Goal: Task Accomplishment & Management: Manage account settings

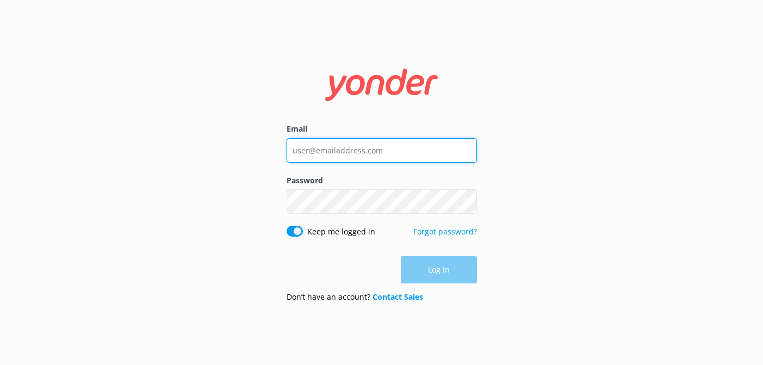
click at [336, 153] on input "Email" at bounding box center [382, 150] width 190 height 24
type input "[EMAIL_ADDRESS][DOMAIN_NAME]"
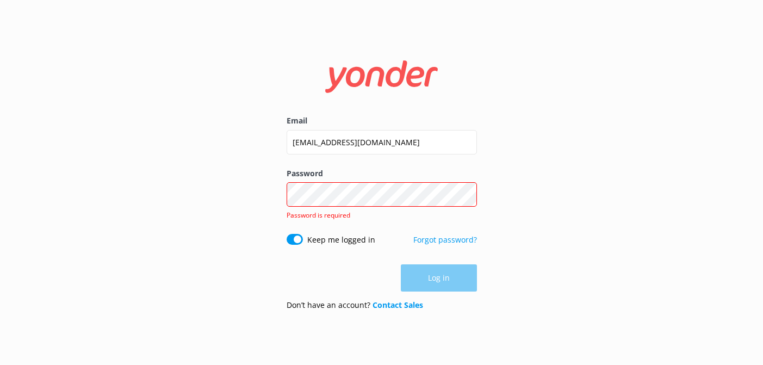
click at [333, 188] on div "Password Show password Password is required" at bounding box center [382, 201] width 190 height 66
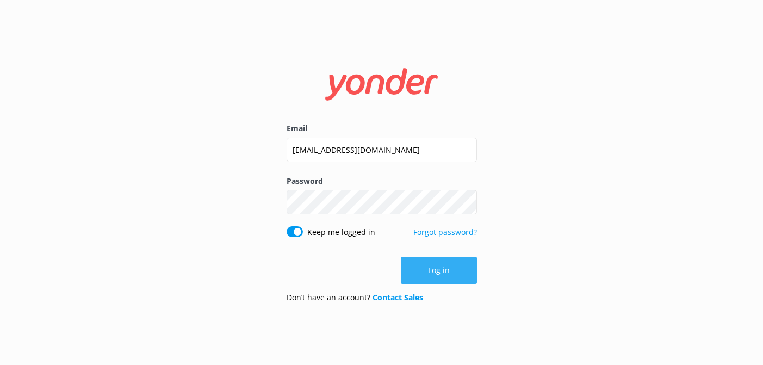
click at [440, 282] on button "Log in" at bounding box center [439, 270] width 76 height 27
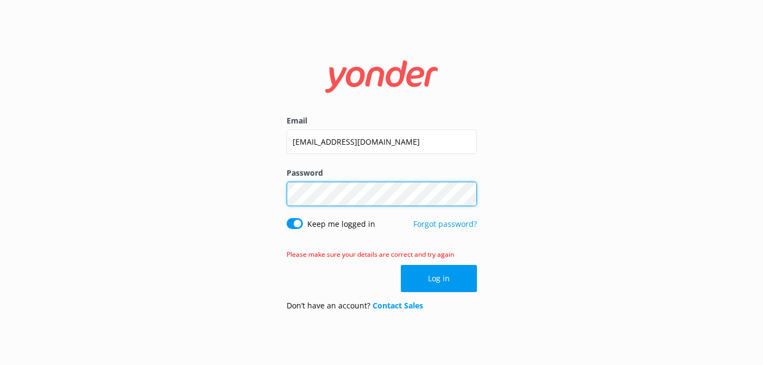
click at [199, 188] on div "Email [EMAIL_ADDRESS][DOMAIN_NAME] Password Show password Keep me logged in For…" at bounding box center [381, 182] width 763 height 365
click button "Log in" at bounding box center [439, 278] width 76 height 27
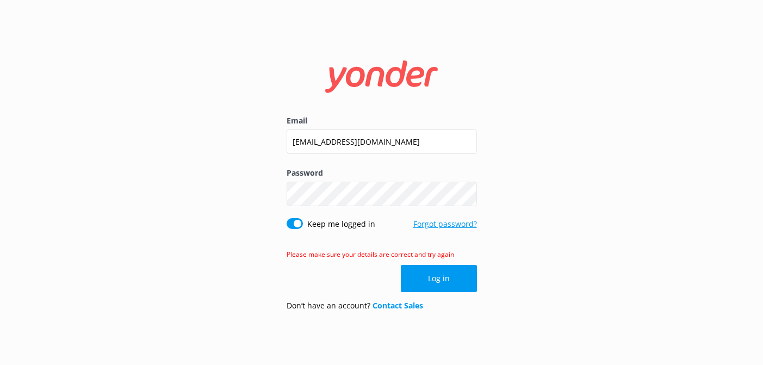
click at [430, 223] on link "Forgot password?" at bounding box center [445, 224] width 64 height 10
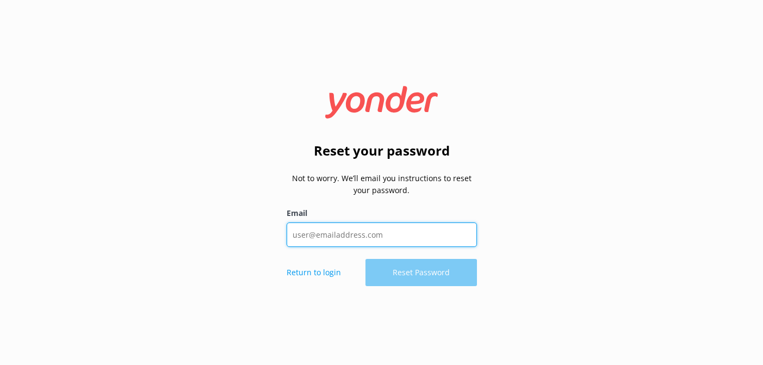
click at [356, 238] on input "Email" at bounding box center [382, 234] width 190 height 24
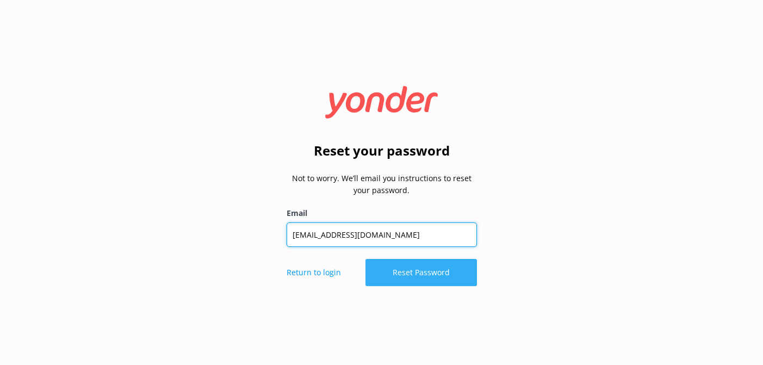
type input "[EMAIL_ADDRESS][DOMAIN_NAME]"
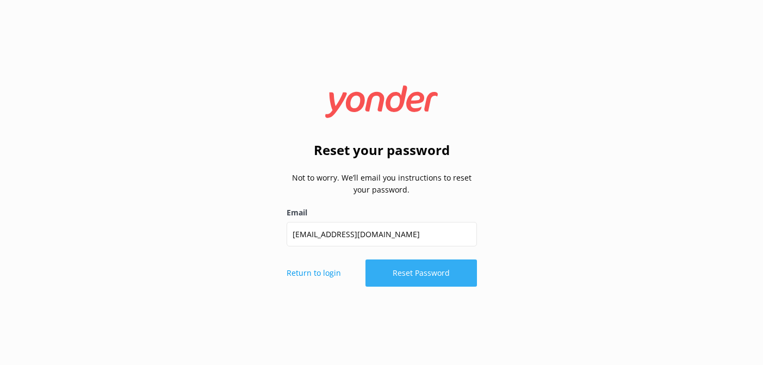
click at [414, 281] on button "Reset Password" at bounding box center [420, 272] width 111 height 27
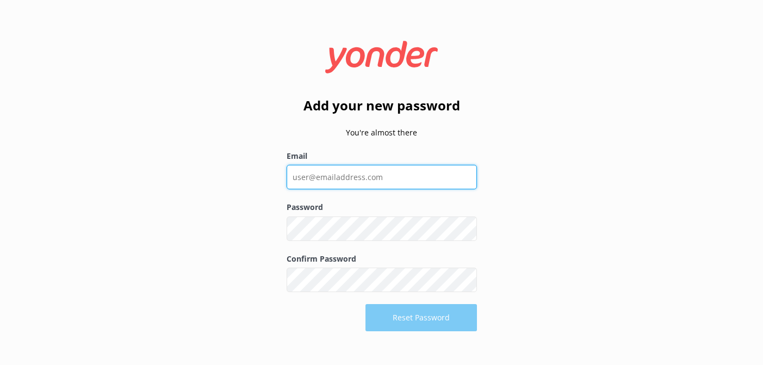
click at [363, 172] on input "Email" at bounding box center [382, 177] width 190 height 24
type input "[EMAIL_ADDRESS][DOMAIN_NAME]"
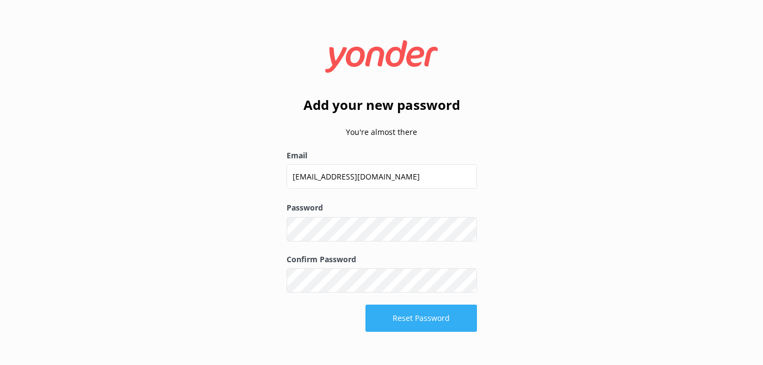
click at [432, 323] on button "Reset Password" at bounding box center [420, 318] width 111 height 27
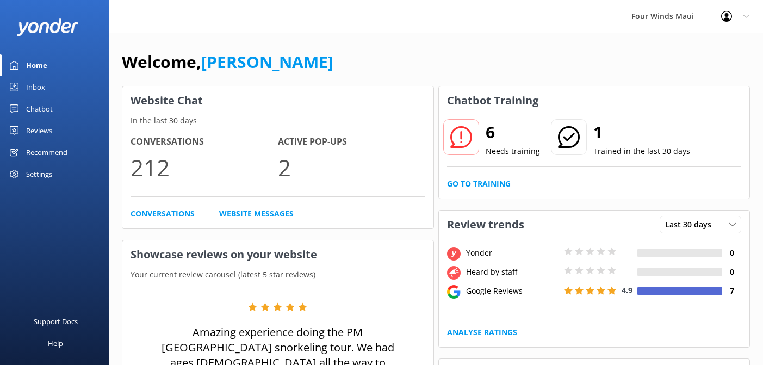
click at [36, 89] on div "Inbox" at bounding box center [35, 87] width 19 height 22
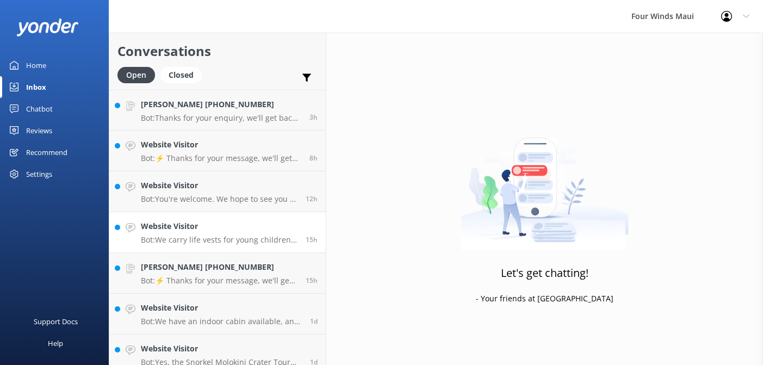
scroll to position [51, 0]
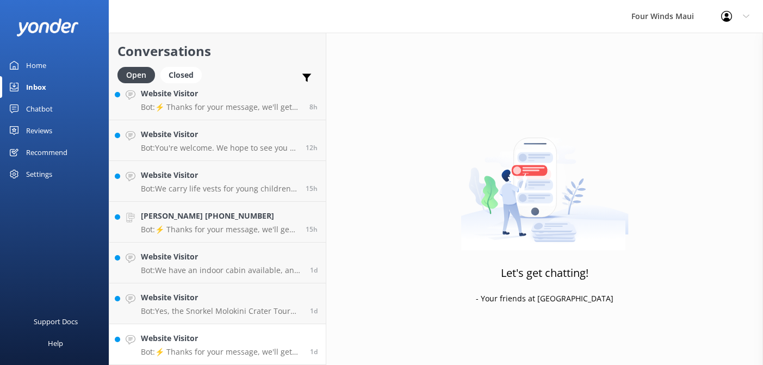
click at [235, 347] on p "Bot: ⚡ Thanks for your message, we'll get back to you as soon as we can. Feel f…" at bounding box center [221, 352] width 161 height 10
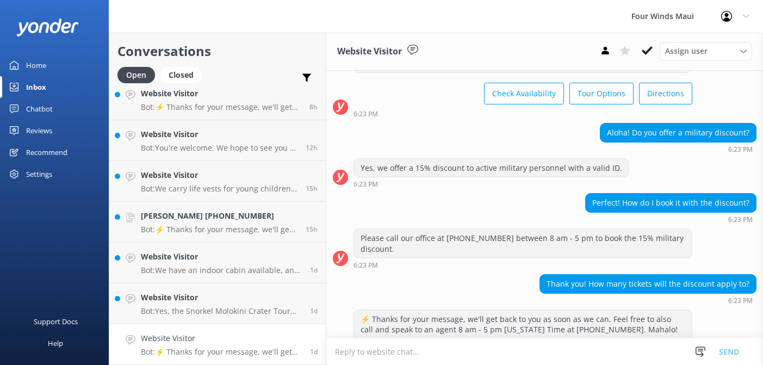
scroll to position [56, 0]
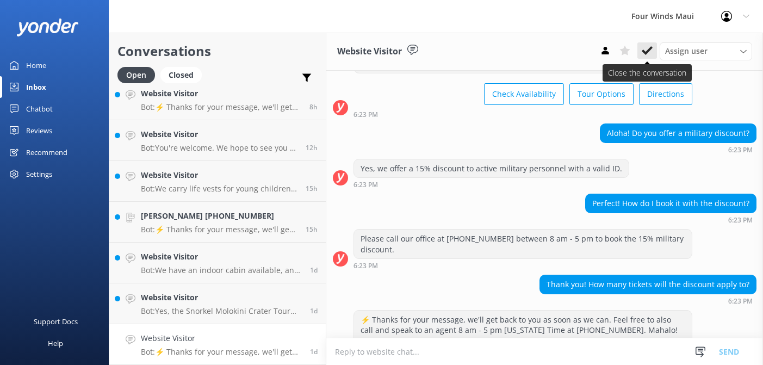
click at [647, 55] on icon at bounding box center [647, 50] width 11 height 11
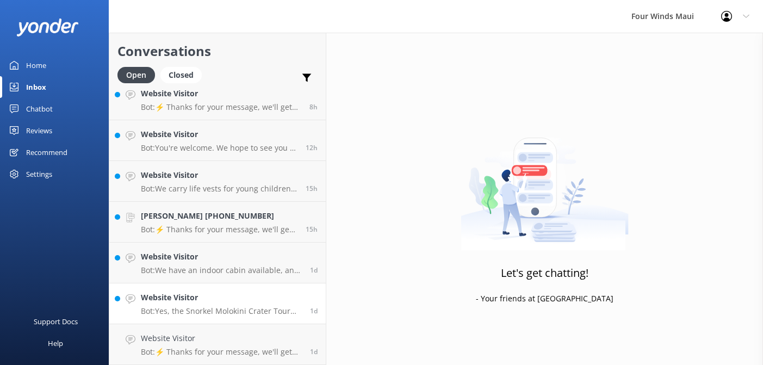
scroll to position [10, 0]
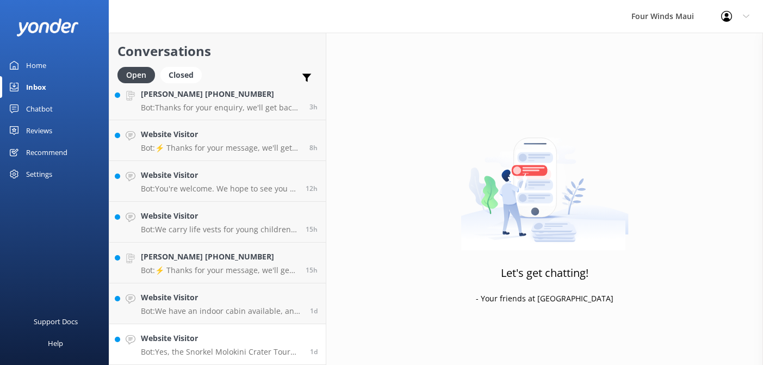
click at [194, 340] on h4 "Website Visitor" at bounding box center [221, 338] width 161 height 12
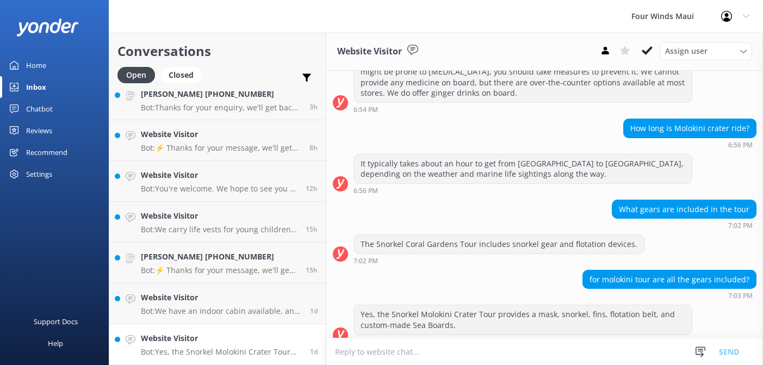
scroll to position [256, 0]
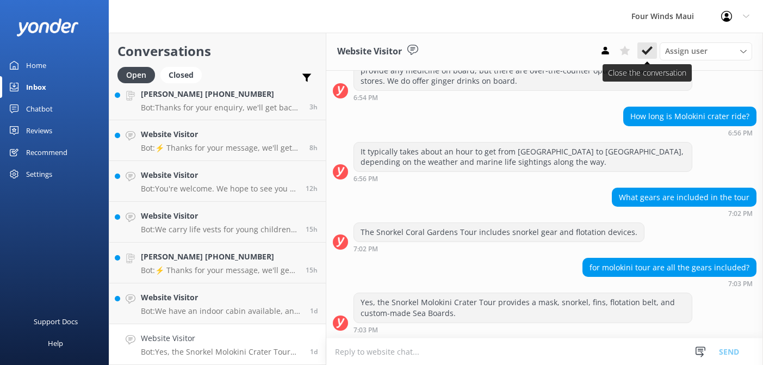
click at [650, 49] on use at bounding box center [647, 50] width 11 height 9
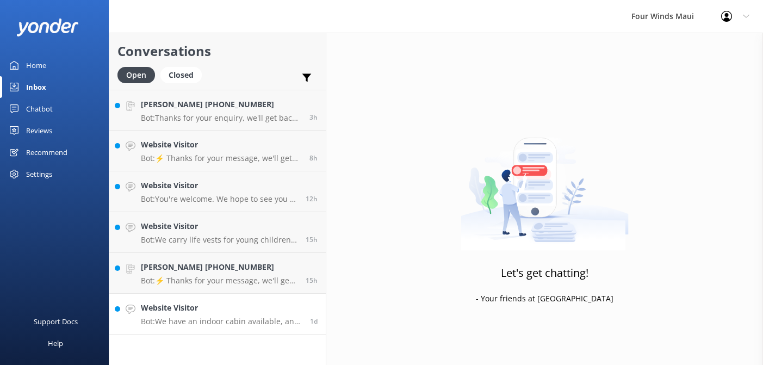
click at [228, 311] on h4 "Website Visitor" at bounding box center [221, 308] width 161 height 12
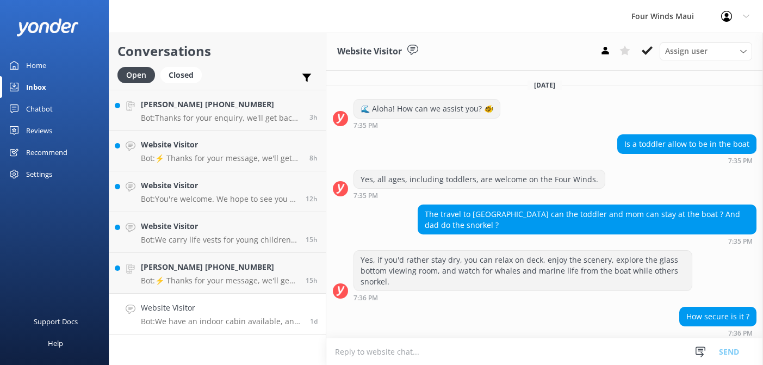
scroll to position [1, 0]
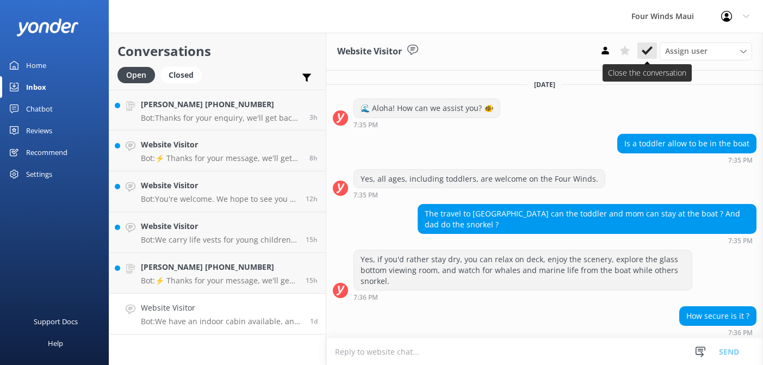
click at [650, 50] on use at bounding box center [647, 50] width 11 height 9
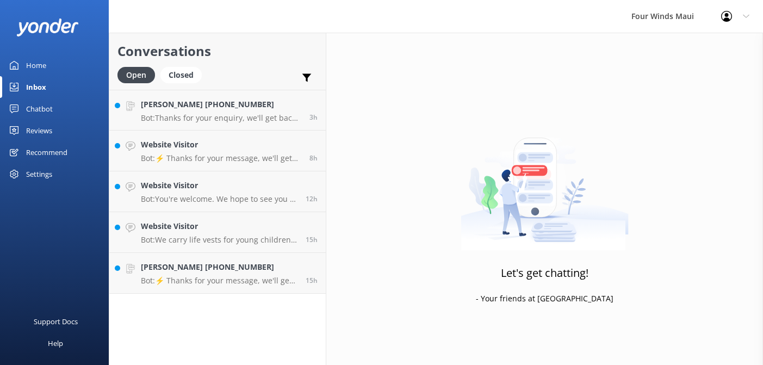
click at [192, 317] on div "Conversations Open Closed Important Assigned to me Unassigned SMS Marc Mummert …" at bounding box center [218, 199] width 218 height 332
click at [193, 286] on link "Ekta Agrawal +19014409401 Bot: ⚡ Thanks for your message, we'll get back to you…" at bounding box center [217, 273] width 216 height 41
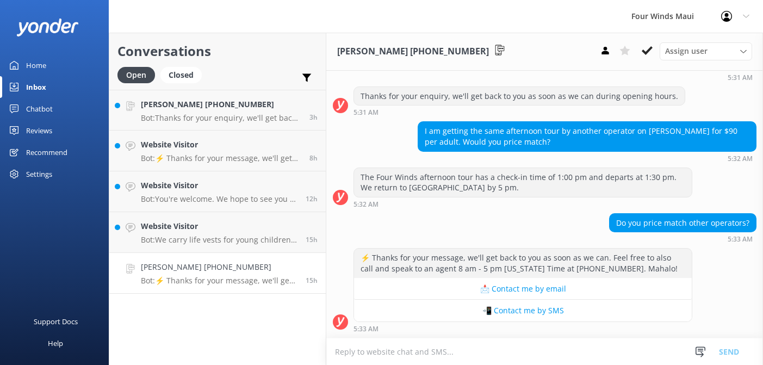
scroll to position [1991, 0]
click at [648, 52] on use at bounding box center [647, 50] width 11 height 9
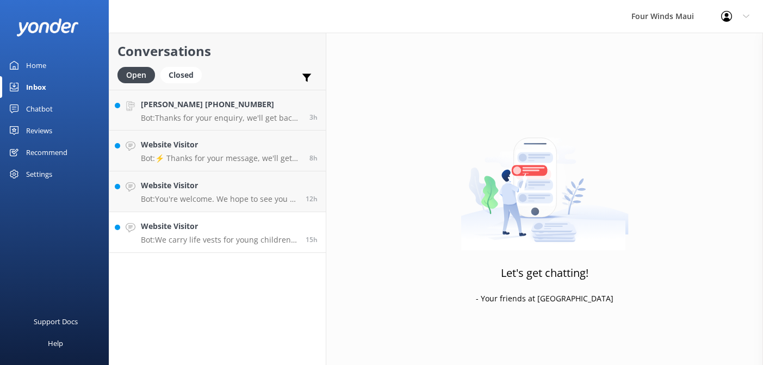
click at [218, 236] on p "Bot: We carry life vests for young children and have adult vests available for …" at bounding box center [219, 240] width 157 height 10
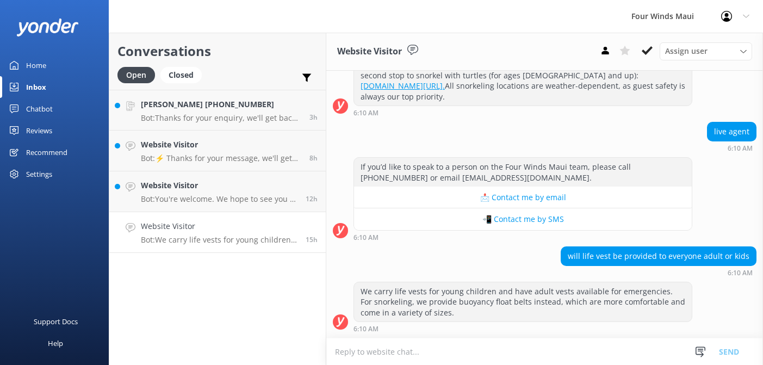
scroll to position [213, 0]
click at [647, 55] on icon at bounding box center [647, 50] width 11 height 11
click at [215, 196] on p "Bot: You're welcome. We hope to see you at Four Winds Maui soon!" at bounding box center [219, 199] width 157 height 10
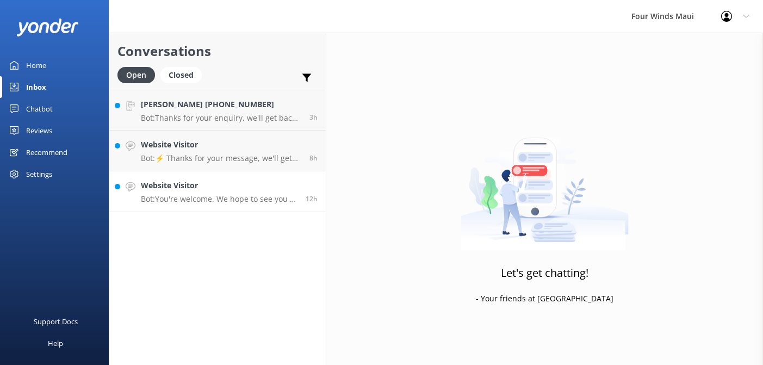
click at [215, 198] on p "Bot: You're welcome. We hope to see you at Four Winds Maui soon!" at bounding box center [219, 199] width 157 height 10
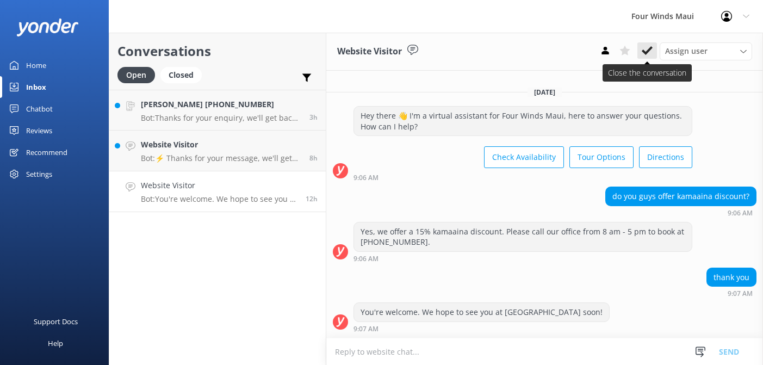
click at [650, 50] on icon at bounding box center [647, 50] width 11 height 11
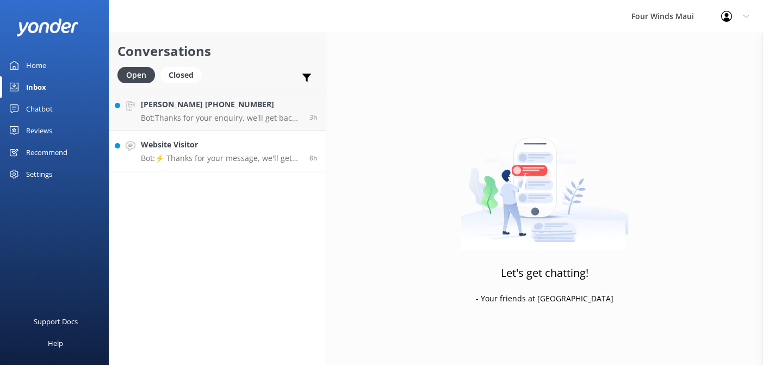
click at [173, 149] on h4 "Website Visitor" at bounding box center [221, 145] width 160 height 12
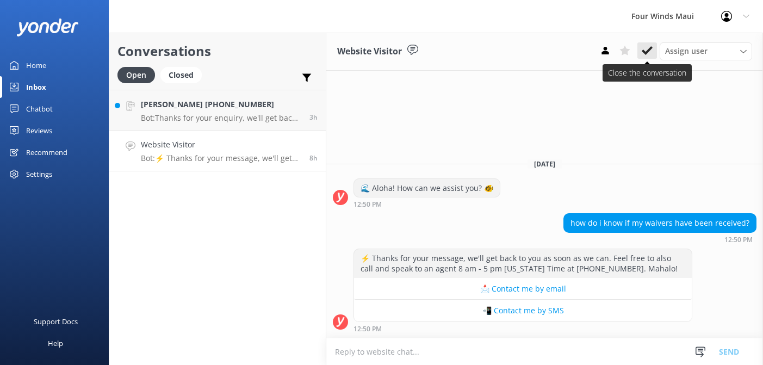
click at [643, 55] on icon at bounding box center [647, 50] width 11 height 11
click at [206, 112] on div "Marc Mummert +14103653537 Bot: Thanks for your enquiry, we'll get back to you a…" at bounding box center [221, 109] width 160 height 23
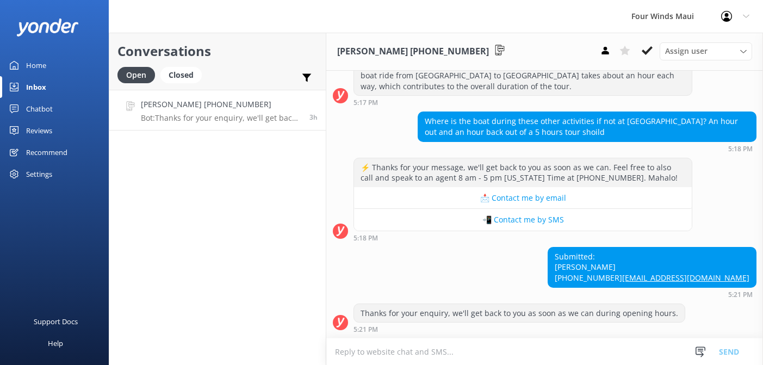
scroll to position [424, 0]
